Goal: Task Accomplishment & Management: Complete application form

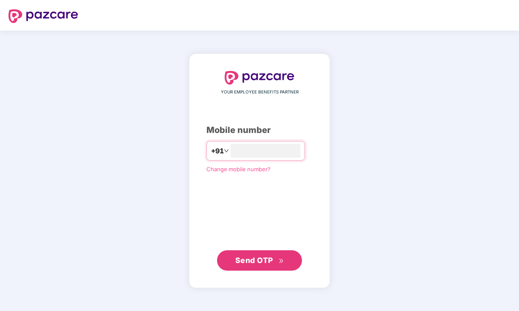
type input "**********"
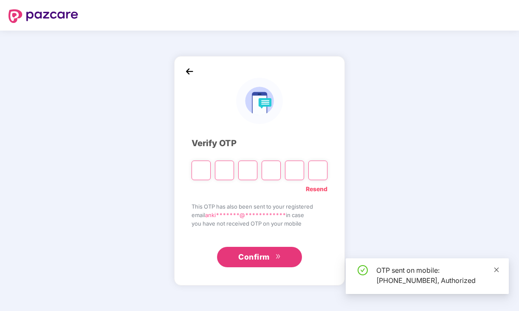
click at [498, 268] on icon "close" at bounding box center [497, 270] width 6 height 6
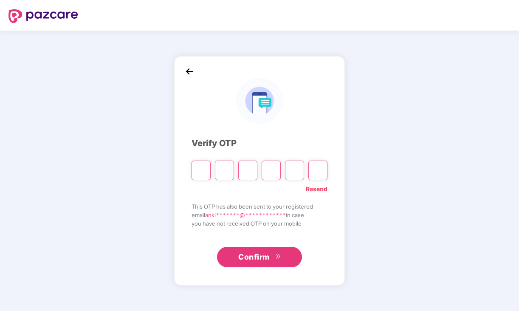
click at [195, 173] on input "Please enter verification code. Digit 1" at bounding box center [201, 171] width 19 height 20
type input "*"
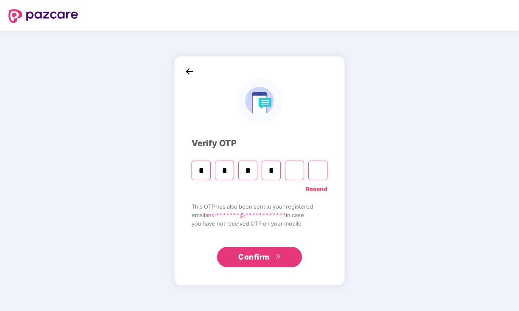
type input "*"
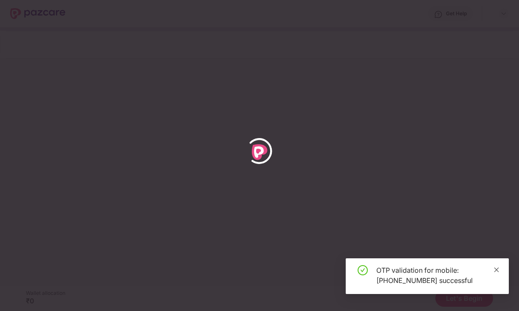
click at [497, 268] on icon "close" at bounding box center [496, 269] width 5 height 5
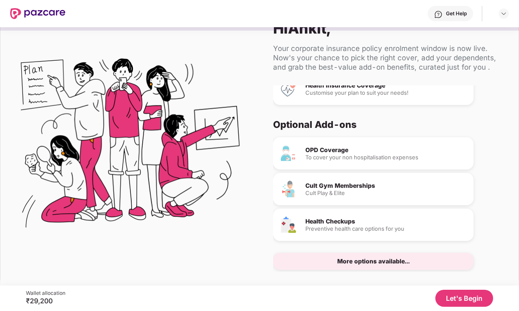
scroll to position [43, 0]
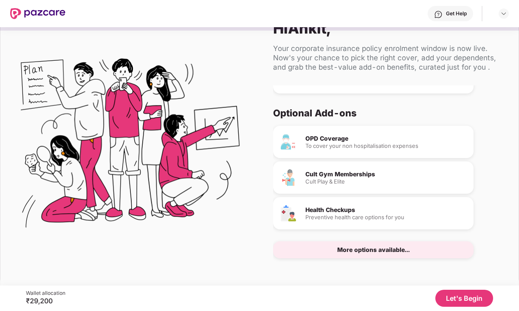
click at [362, 249] on div "More options available..." at bounding box center [373, 250] width 73 height 6
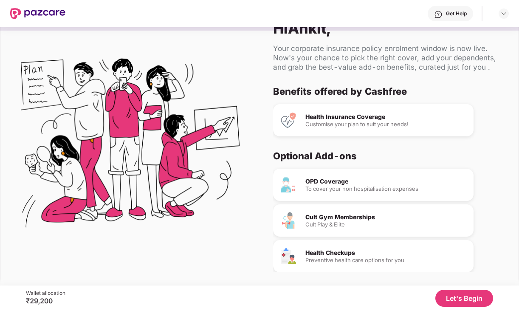
scroll to position [0, 0]
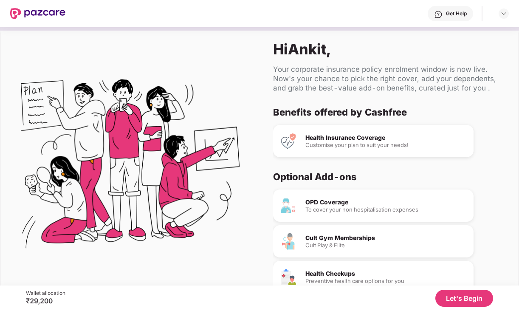
click at [341, 147] on div "Customise your plan to suit your needs!" at bounding box center [385, 145] width 161 height 6
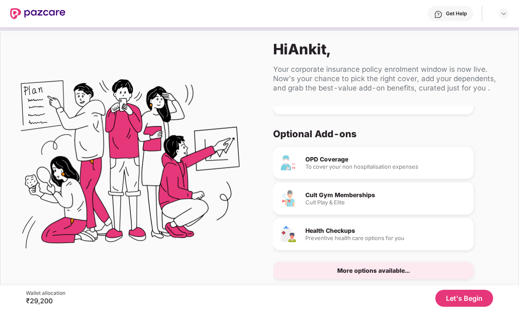
click at [361, 272] on div "More options available..." at bounding box center [373, 271] width 73 height 6
click at [409, 185] on div "Cult Gym Memberships Cult Play & Elite" at bounding box center [373, 198] width 200 height 32
click at [396, 158] on div "OPD Coverage" at bounding box center [385, 159] width 161 height 6
click at [344, 156] on div "OPD Coverage" at bounding box center [385, 159] width 161 height 6
click at [343, 85] on div "Your corporate insurance policy enrolment window is now live. Now's your chance…" at bounding box center [389, 79] width 232 height 28
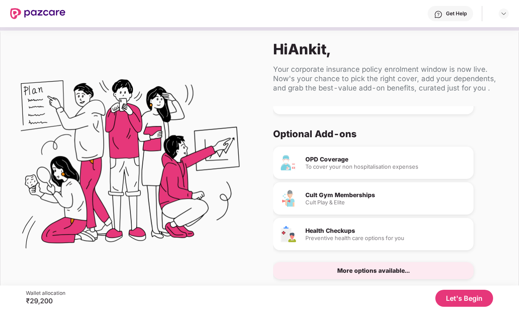
scroll to position [0, 0]
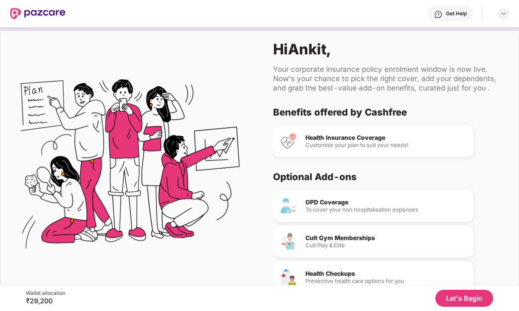
click at [506, 14] on img at bounding box center [503, 13] width 7 height 7
click at [463, 106] on div "Benefits offered by Cashfree" at bounding box center [385, 112] width 225 height 12
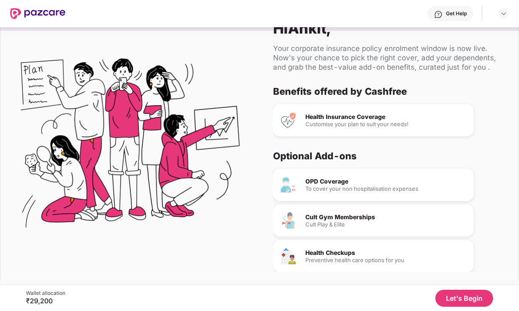
click at [38, 303] on div "₹29,200" at bounding box center [46, 300] width 40 height 8
click at [469, 294] on button "Let's Begin" at bounding box center [464, 298] width 58 height 17
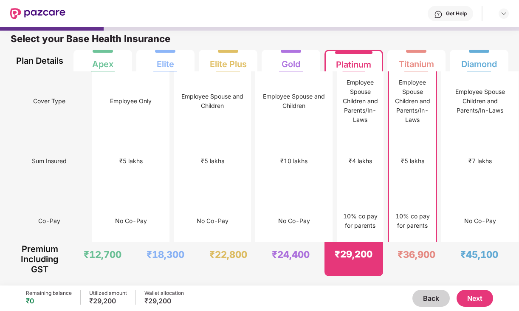
scroll to position [4, 0]
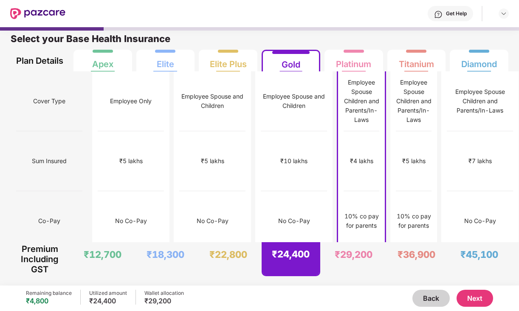
click at [469, 298] on button "Next" at bounding box center [475, 298] width 37 height 17
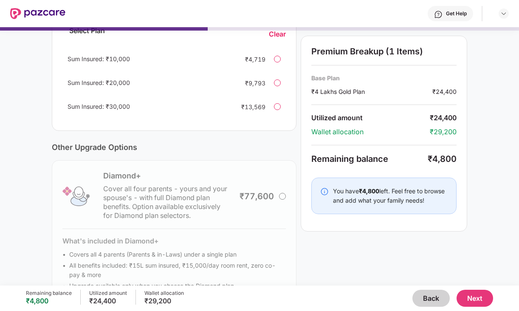
scroll to position [263, 0]
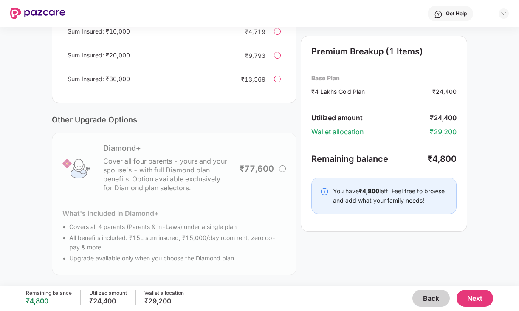
click at [324, 192] on img at bounding box center [324, 191] width 8 height 8
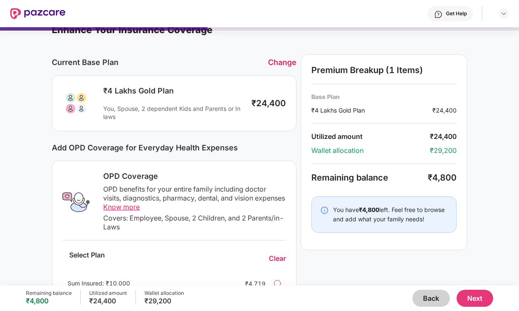
scroll to position [0, 0]
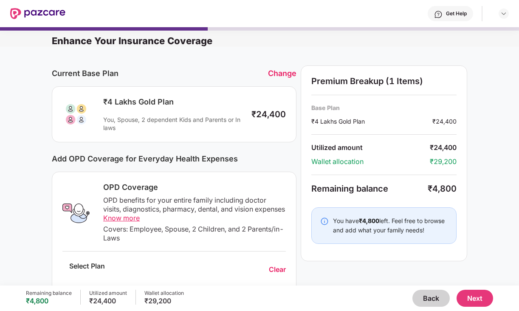
click at [271, 75] on div "Change" at bounding box center [282, 73] width 28 height 9
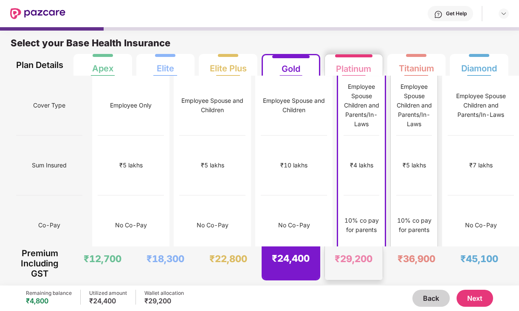
click at [396, 173] on div "₹5 lakhs" at bounding box center [414, 166] width 36 height 60
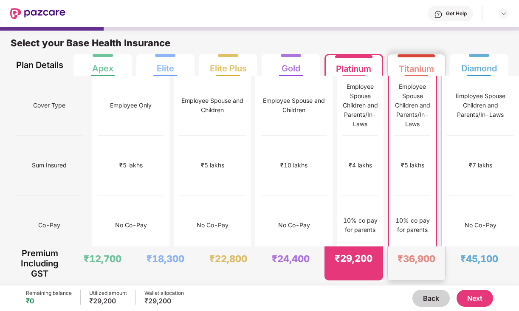
click at [447, 162] on div "₹7 lakhs" at bounding box center [480, 166] width 66 height 60
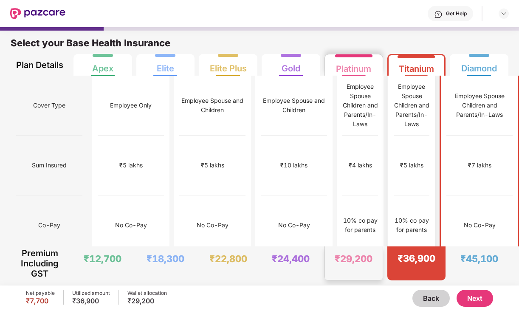
click at [394, 157] on div "₹5 lakhs" at bounding box center [412, 166] width 36 height 60
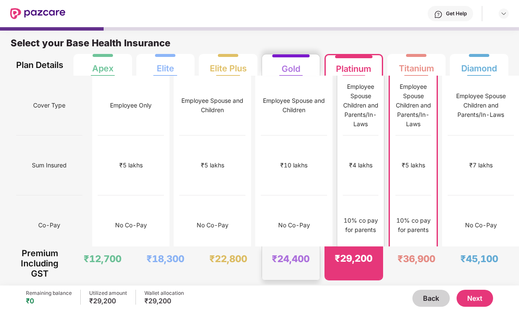
click at [343, 155] on div "₹4 lakhs" at bounding box center [361, 166] width 36 height 60
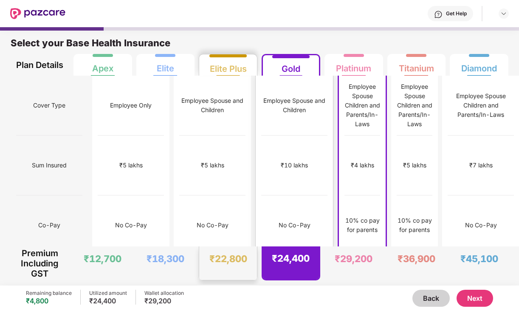
click at [261, 115] on div "Employee Spouse and Children" at bounding box center [294, 105] width 66 height 19
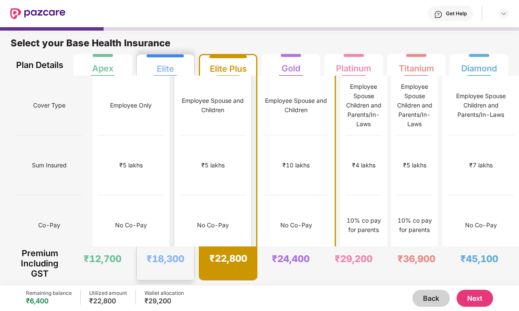
click at [180, 129] on div "Employee Spouse and Children" at bounding box center [213, 106] width 66 height 60
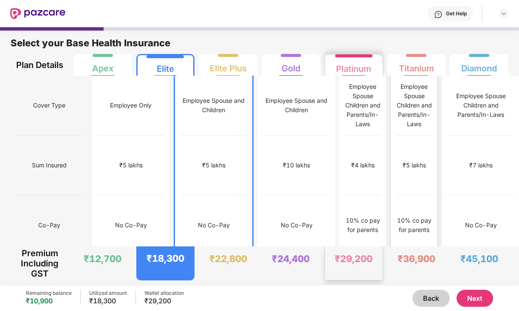
click at [396, 156] on div "₹5 lakhs" at bounding box center [414, 166] width 36 height 60
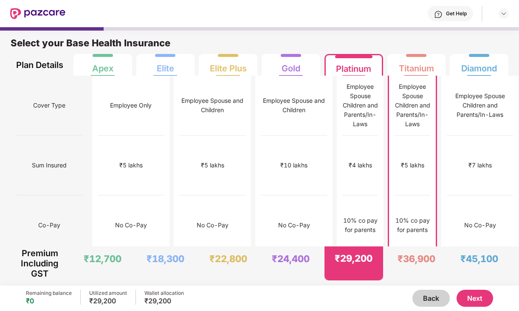
click at [474, 297] on button "Next" at bounding box center [475, 298] width 37 height 17
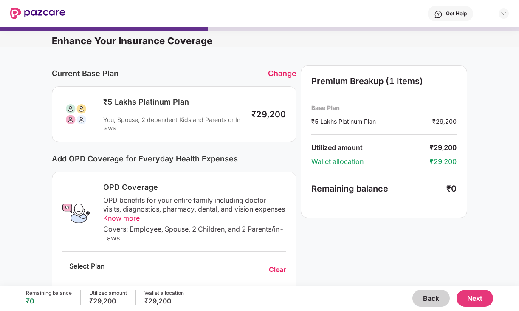
click at [477, 296] on button "Next" at bounding box center [475, 298] width 37 height 17
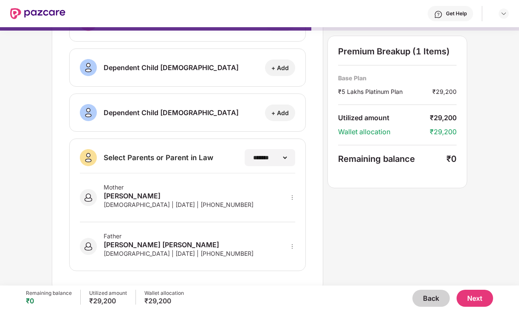
scroll to position [130, 0]
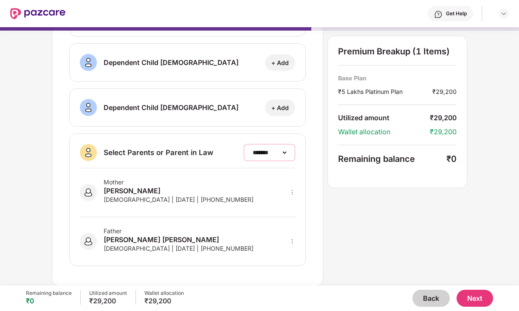
click at [273, 156] on select "**********" at bounding box center [269, 152] width 37 height 7
click at [243, 217] on div "Father [PERSON_NAME] [PERSON_NAME] [DEMOGRAPHIC_DATA] | [DATE] | [PHONE_NUMBER]" at bounding box center [187, 236] width 215 height 38
click at [269, 198] on div "Mother [PERSON_NAME] [DEMOGRAPHIC_DATA] | [DATE] | [PHONE_NUMBER]" at bounding box center [187, 192] width 215 height 49
click at [293, 193] on icon "more" at bounding box center [292, 192] width 6 height 6
click at [281, 189] on div "Mother [PERSON_NAME] [DEMOGRAPHIC_DATA] | [DATE] | [PHONE_NUMBER]" at bounding box center [187, 192] width 215 height 49
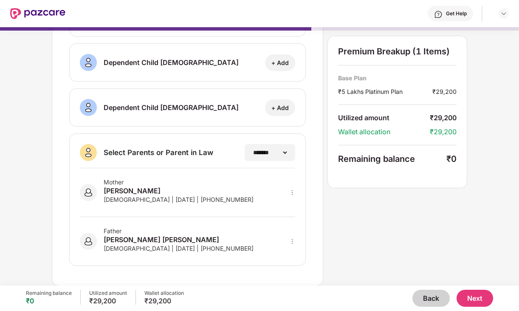
click at [484, 301] on button "Next" at bounding box center [475, 298] width 37 height 17
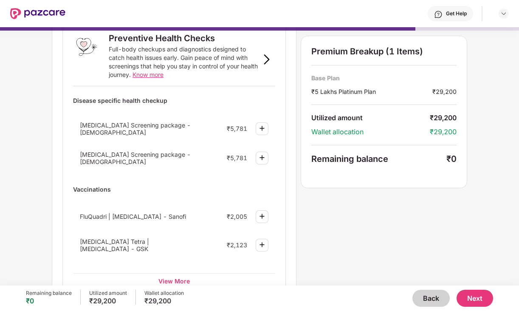
scroll to position [0, 0]
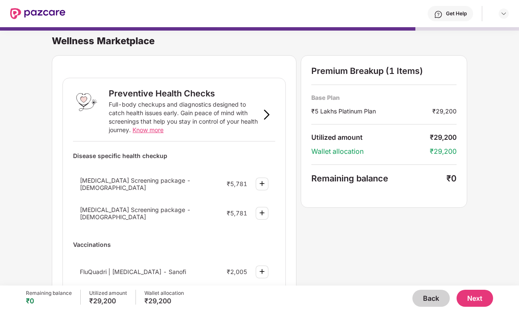
click at [483, 299] on button "Next" at bounding box center [475, 298] width 37 height 17
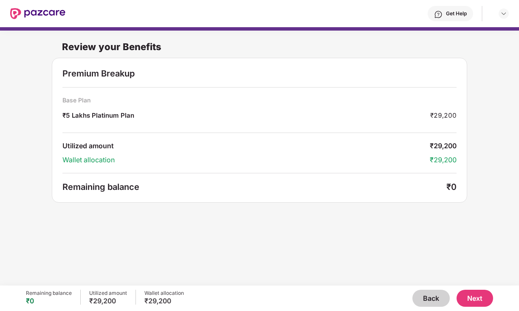
click at [479, 297] on button "Next" at bounding box center [475, 298] width 37 height 17
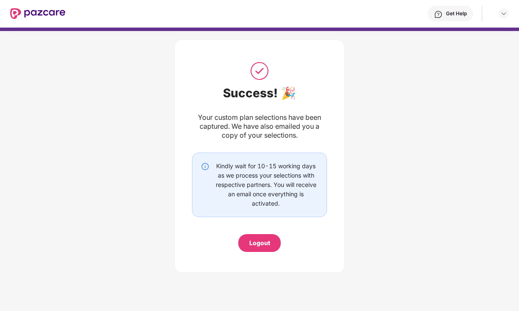
click at [257, 237] on div "Logout" at bounding box center [259, 243] width 42 height 18
